Goal: Find contact information: Find contact information

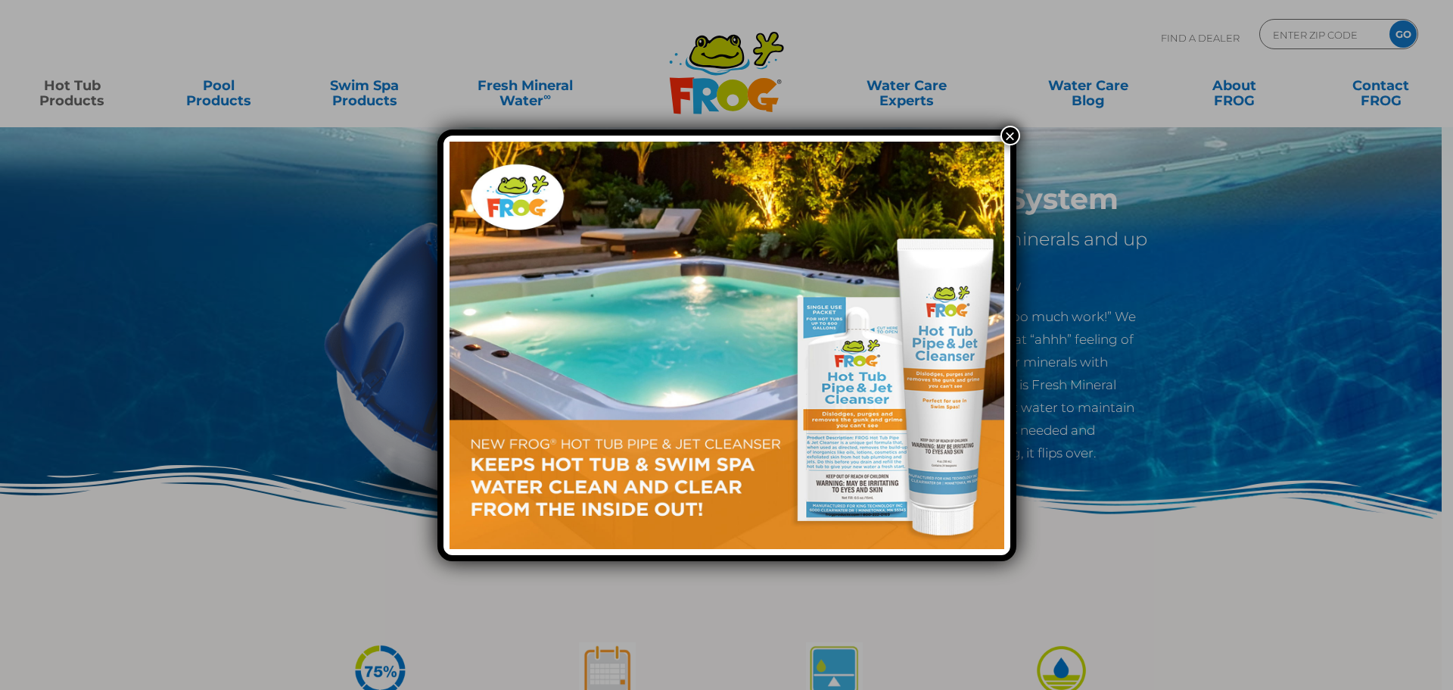
drag, startPoint x: 1012, startPoint y: 131, endPoint x: 206, endPoint y: 73, distance: 808.1
click at [1012, 131] on button "×" at bounding box center [1011, 136] width 20 height 20
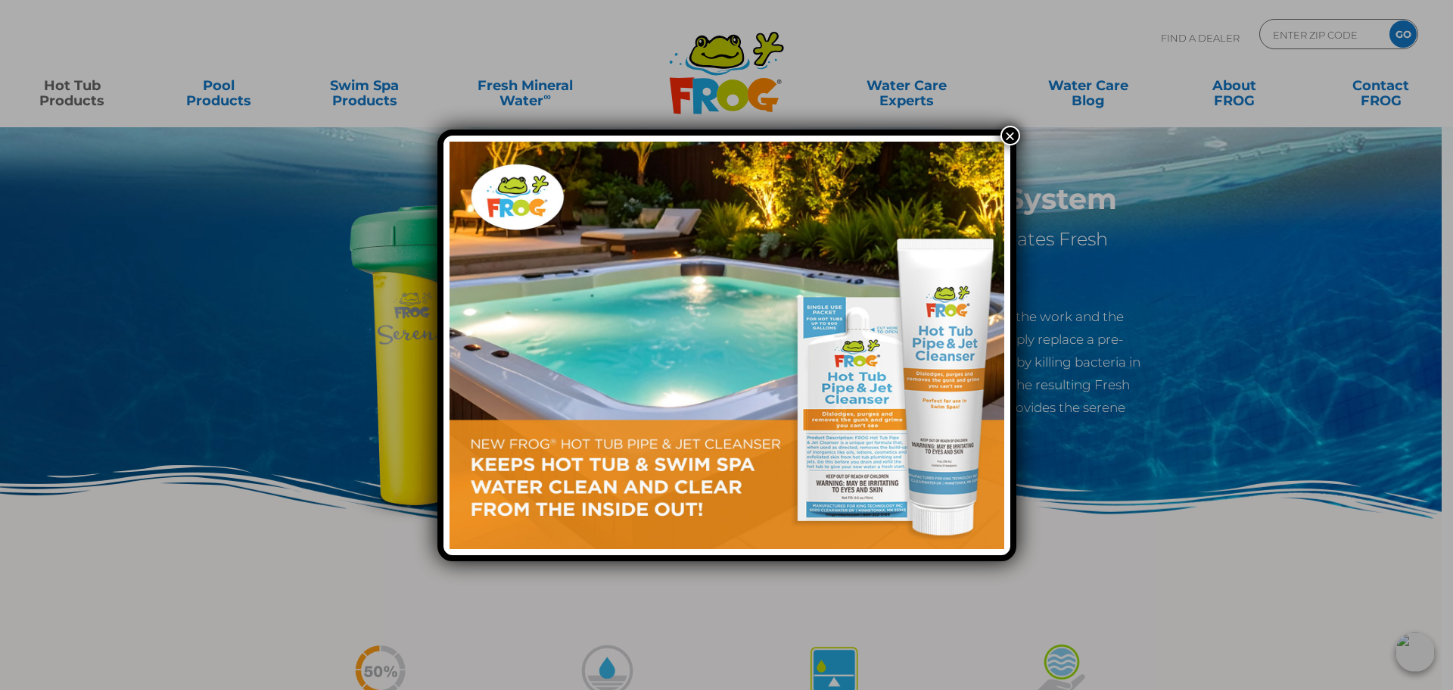
click at [1006, 135] on button "×" at bounding box center [1011, 136] width 20 height 20
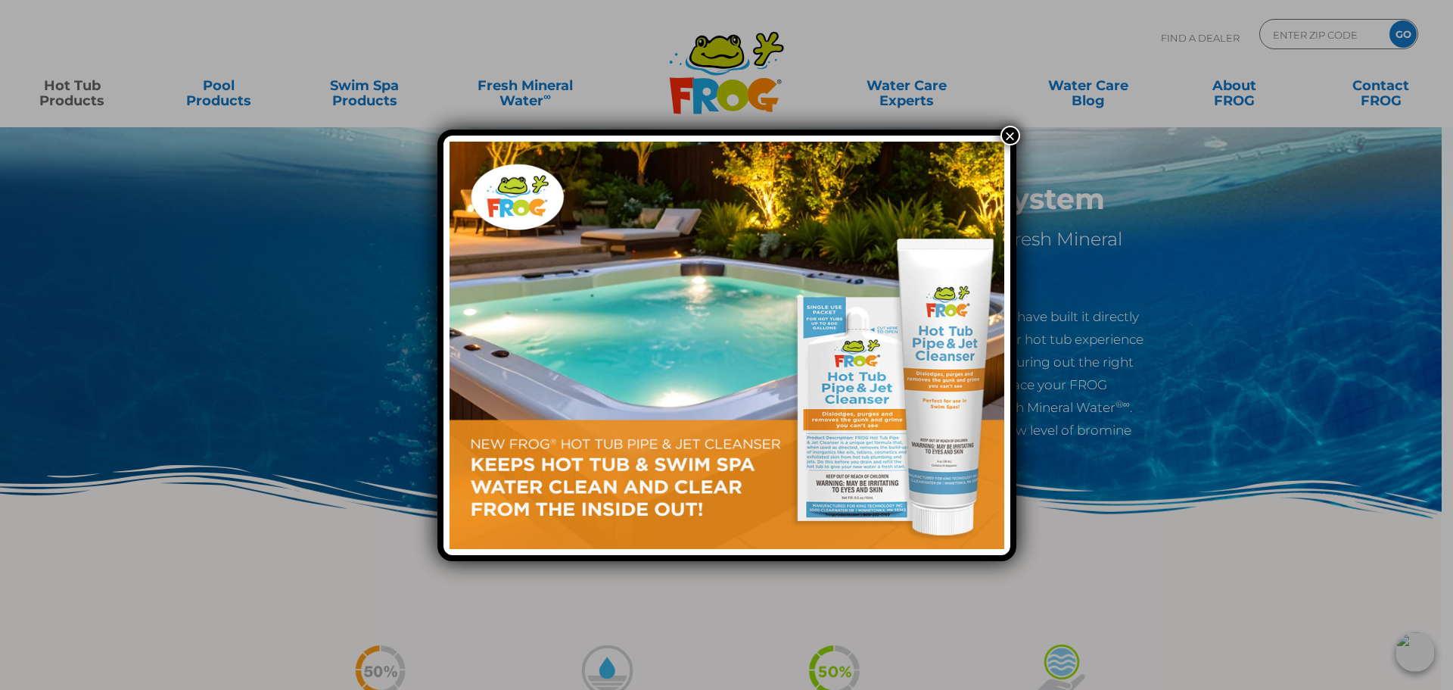
click at [1007, 132] on button "×" at bounding box center [1011, 136] width 20 height 20
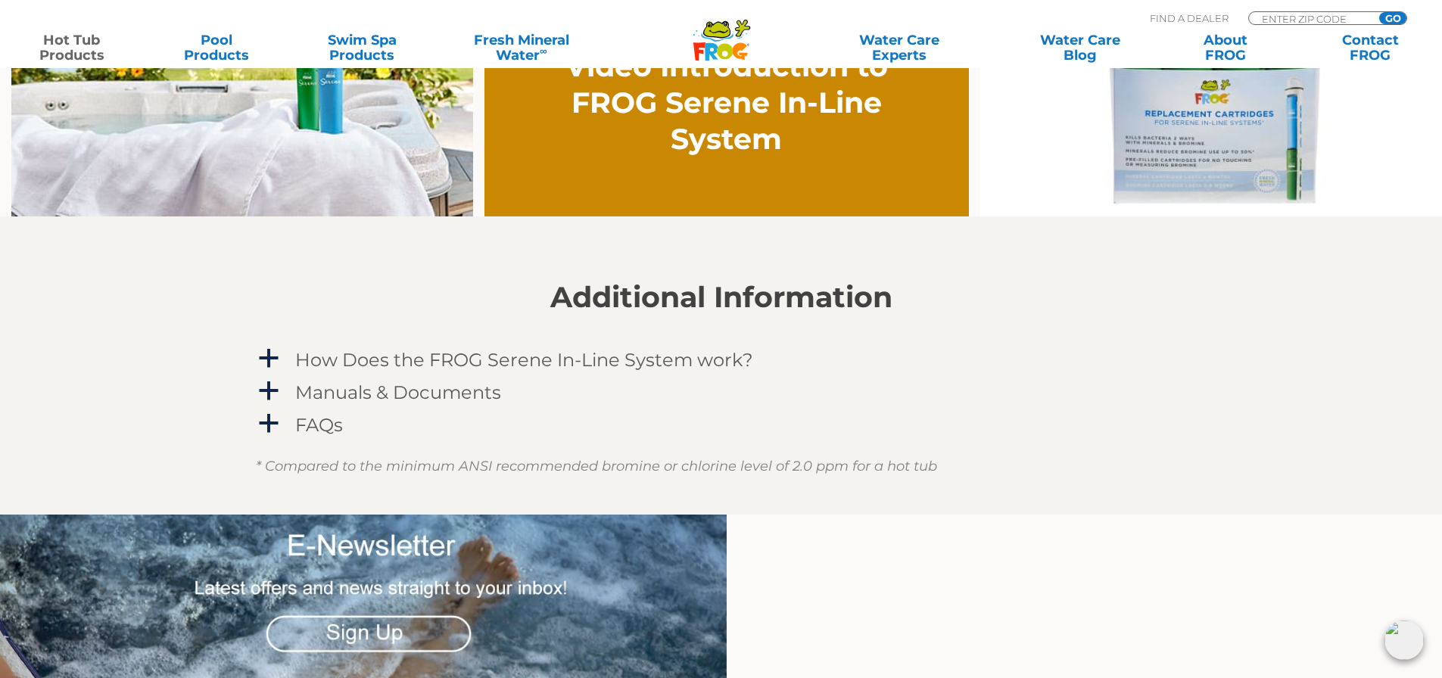
scroll to position [1287, 0]
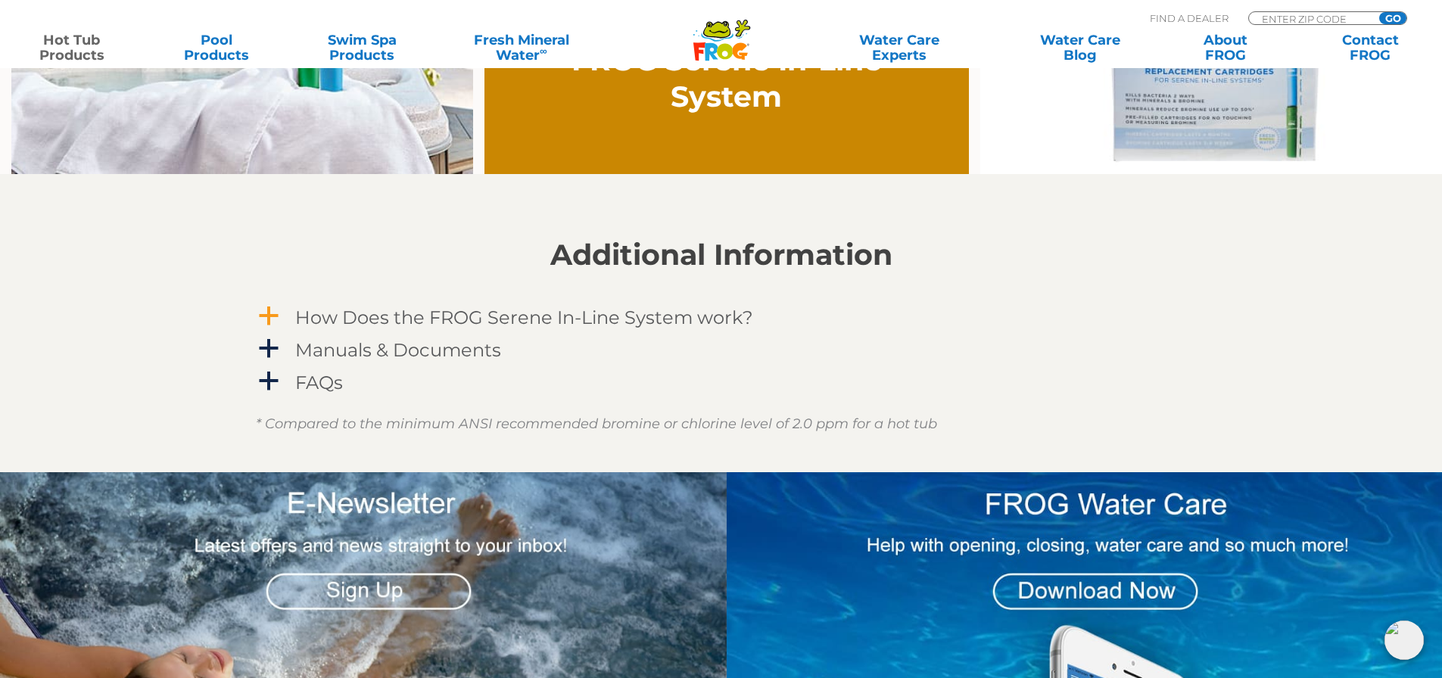
click at [269, 316] on span "a" at bounding box center [268, 316] width 23 height 23
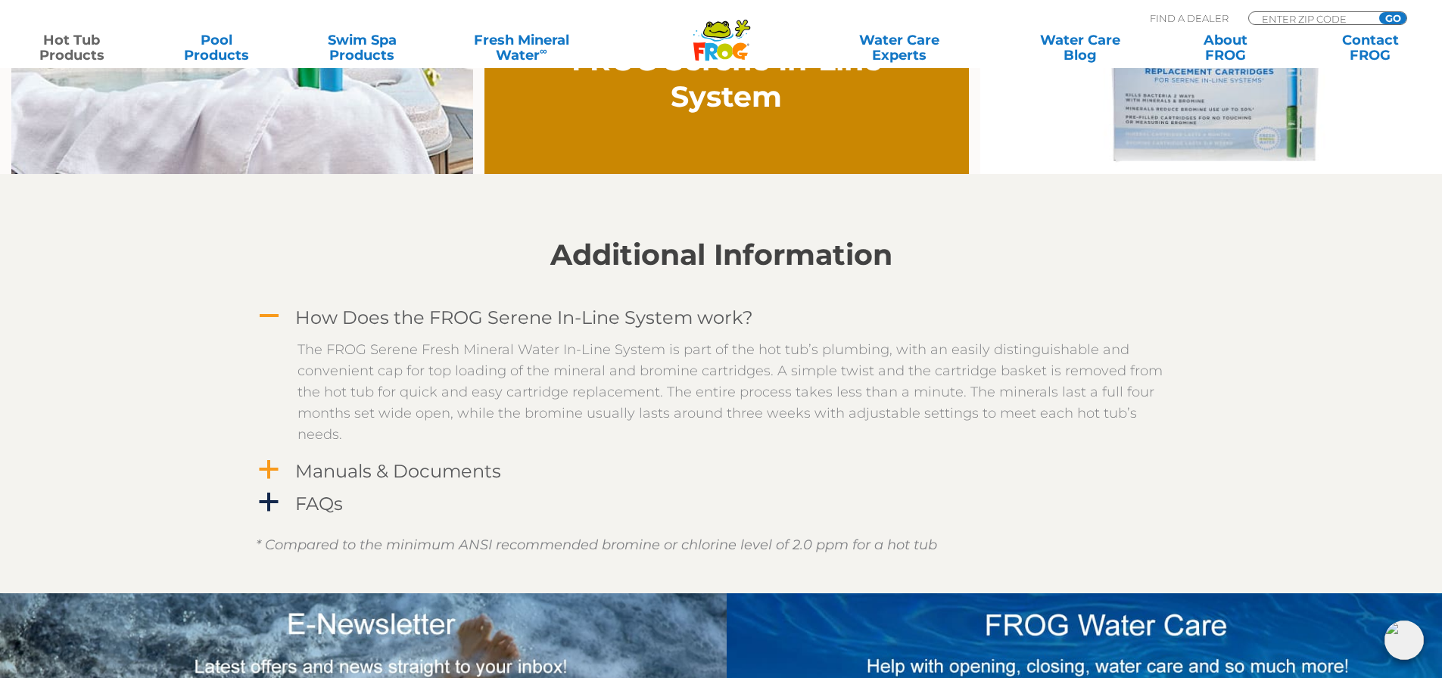
click at [266, 462] on span "a" at bounding box center [268, 470] width 23 height 23
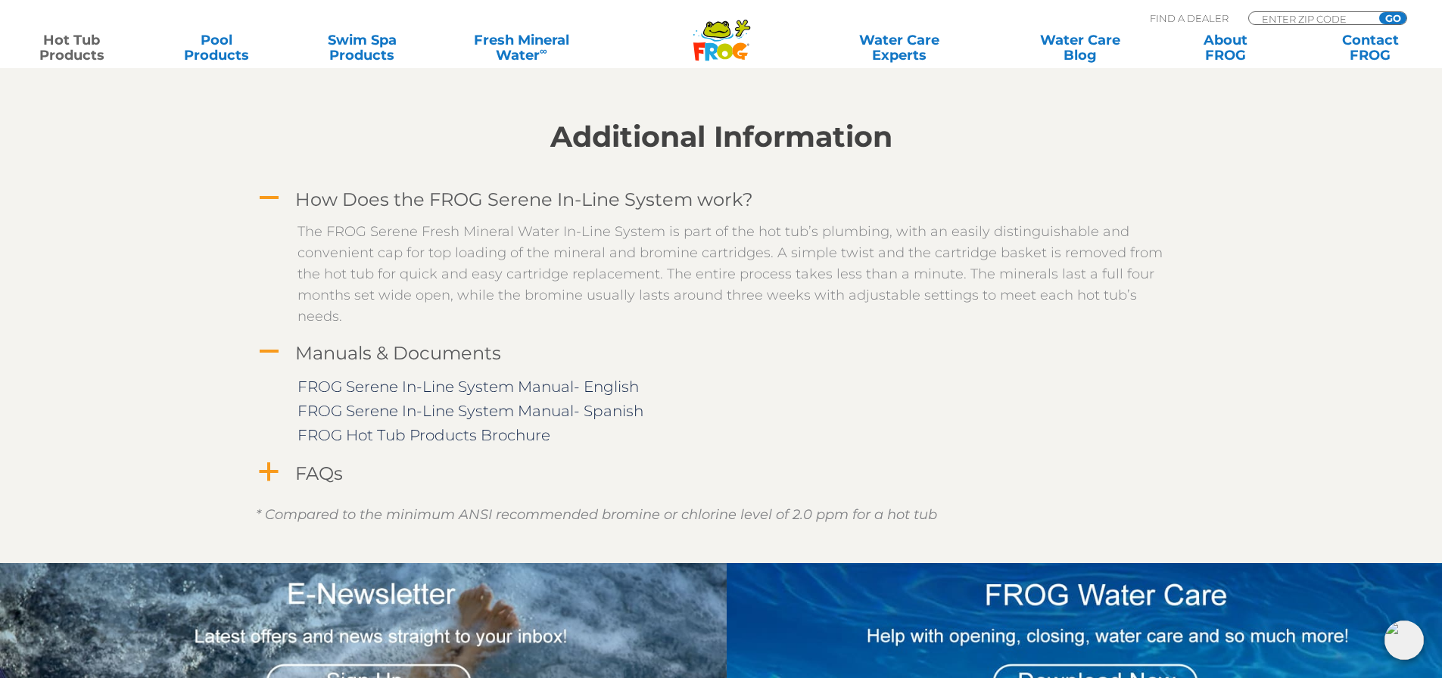
scroll to position [1438, 0]
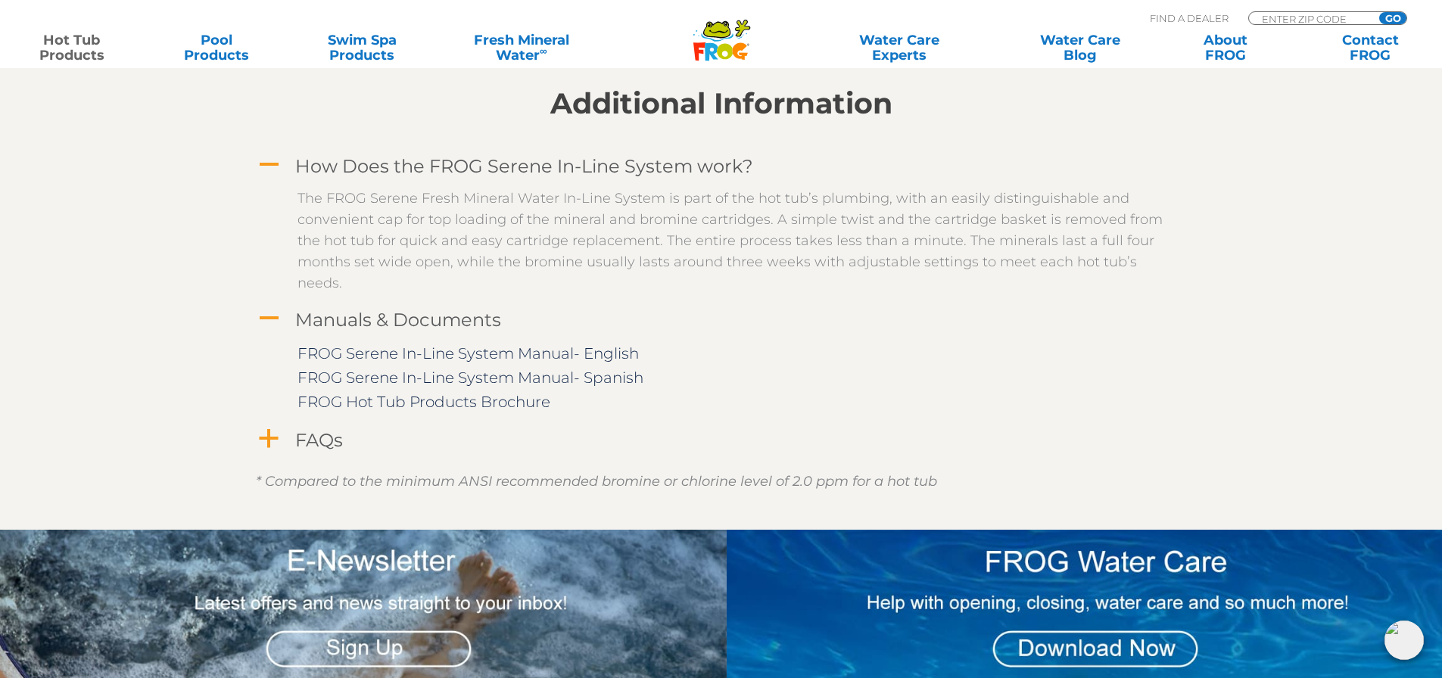
click at [272, 443] on span "a" at bounding box center [268, 439] width 23 height 23
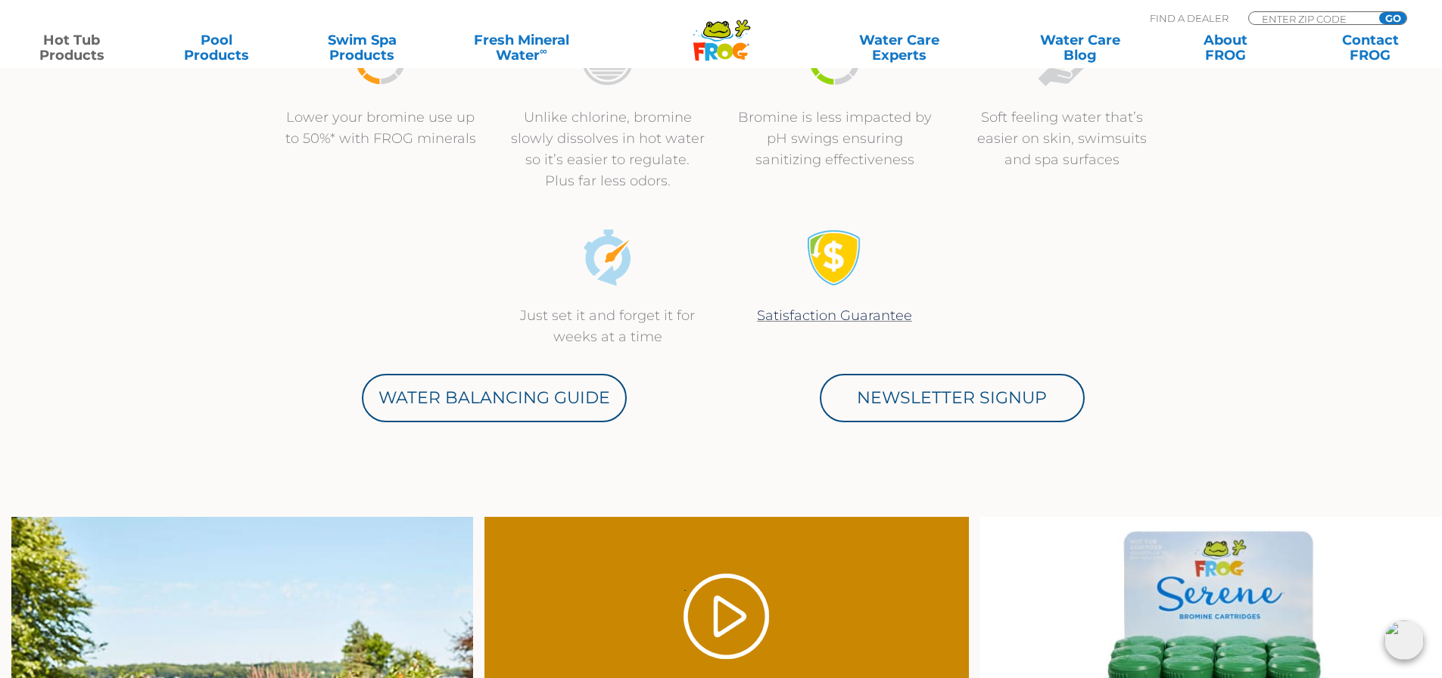
scroll to position [606, 0]
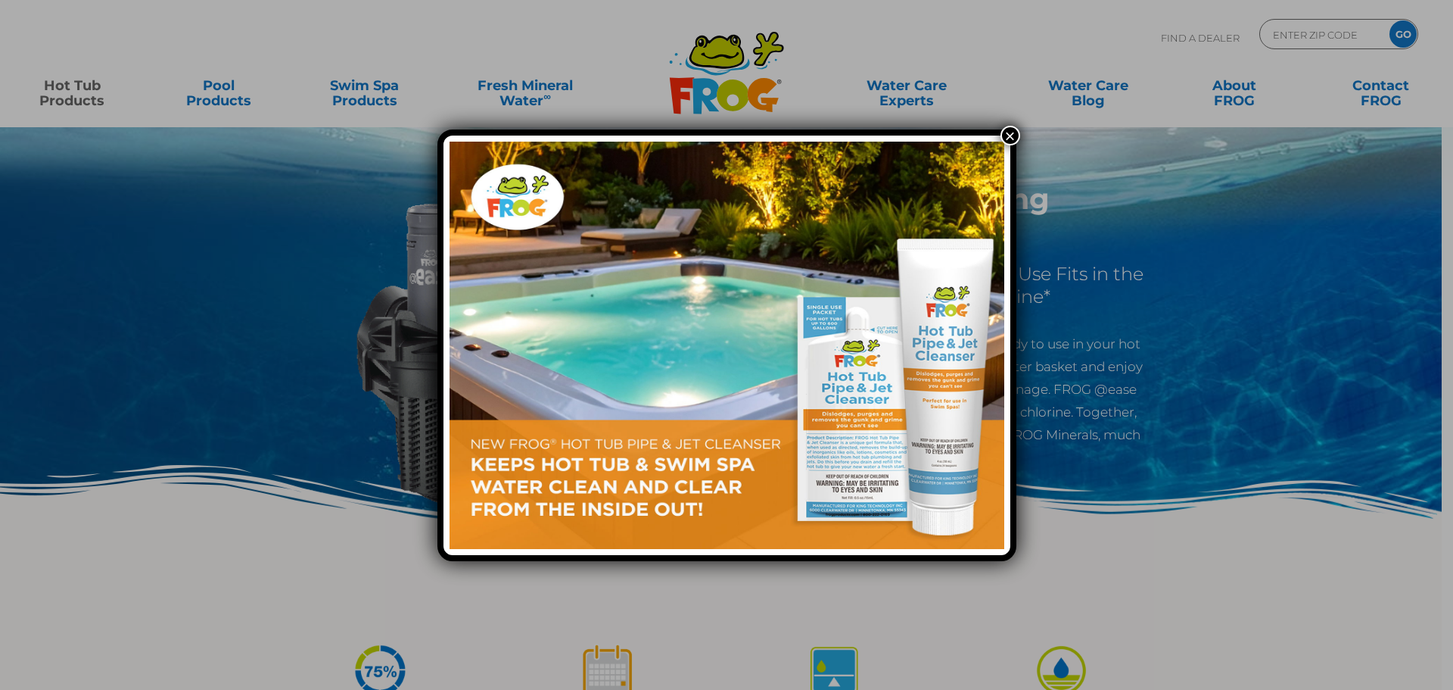
click at [1010, 132] on button "×" at bounding box center [1011, 136] width 20 height 20
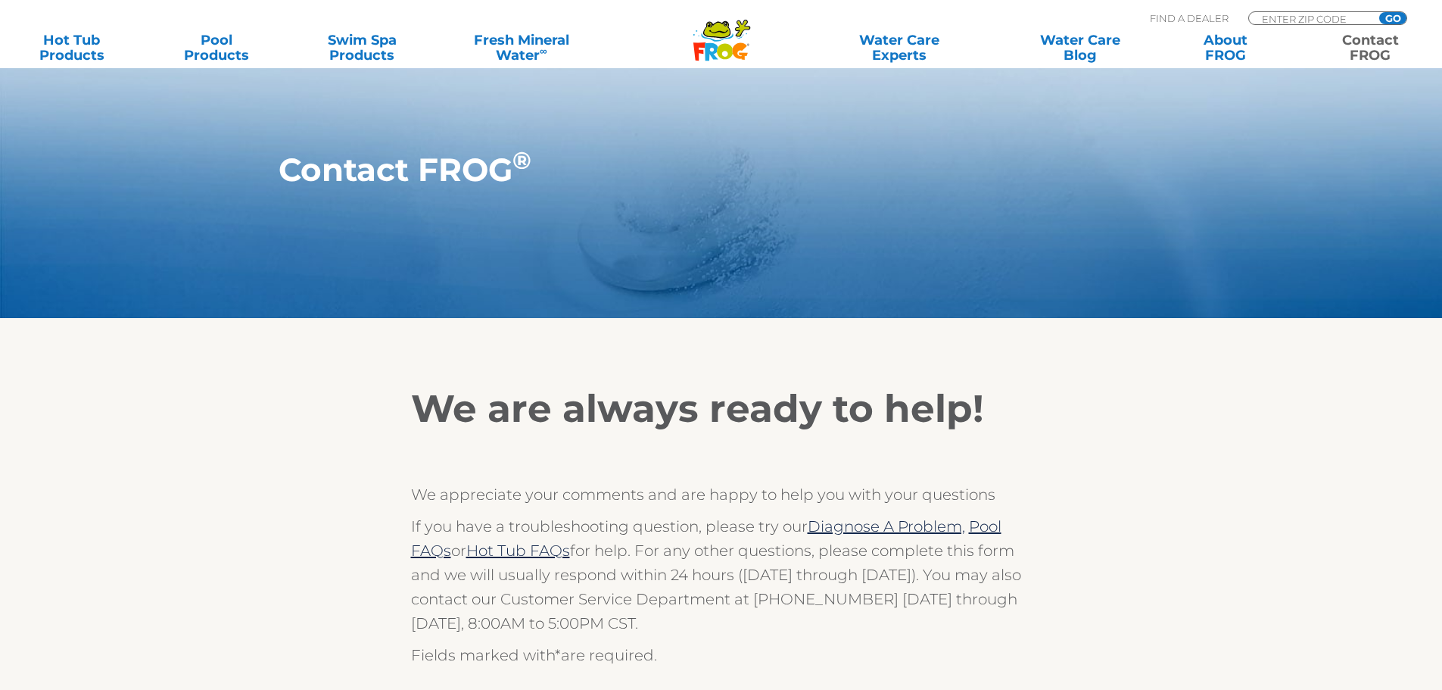
scroll to position [303, 0]
